Goal: Navigation & Orientation: Find specific page/section

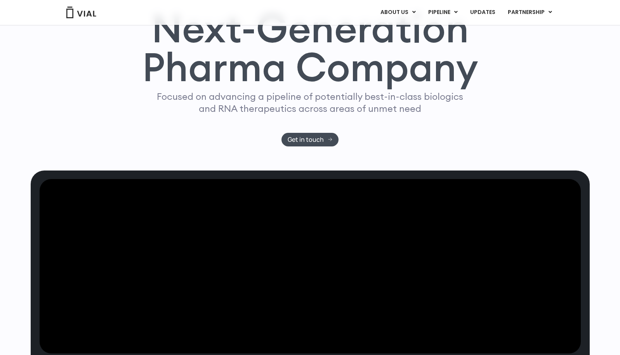
scroll to position [116, 0]
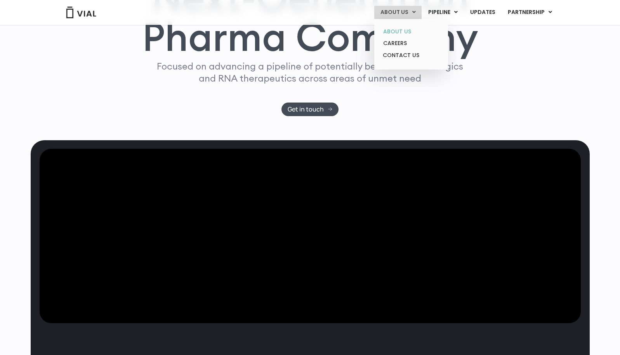
click at [399, 30] on link "ABOUT US" at bounding box center [411, 32] width 68 height 12
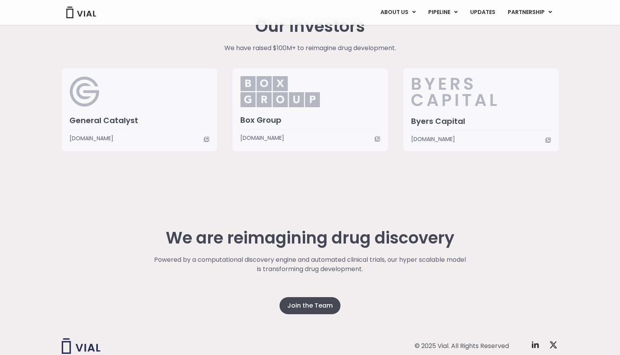
scroll to position [1920, 0]
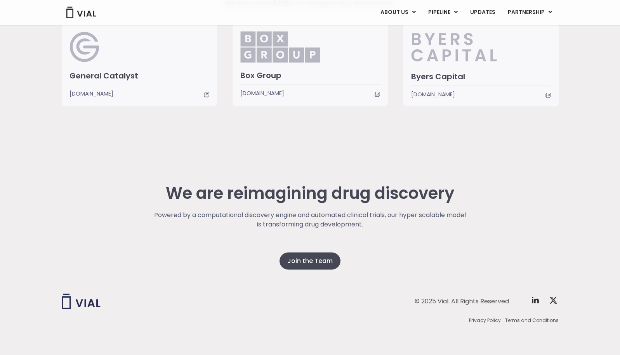
click at [299, 264] on div "© 2025 Vial. All Rights Reserved Twitter X Logo Privacy Policy Terms and Condit…" at bounding box center [310, 309] width 497 height 91
click at [300, 260] on span "Join the Team" at bounding box center [309, 260] width 45 height 9
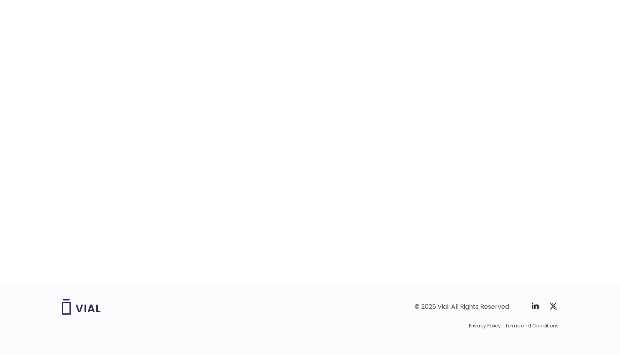
scroll to position [1166, 0]
